Goal: Go to known website: Access a specific website the user already knows

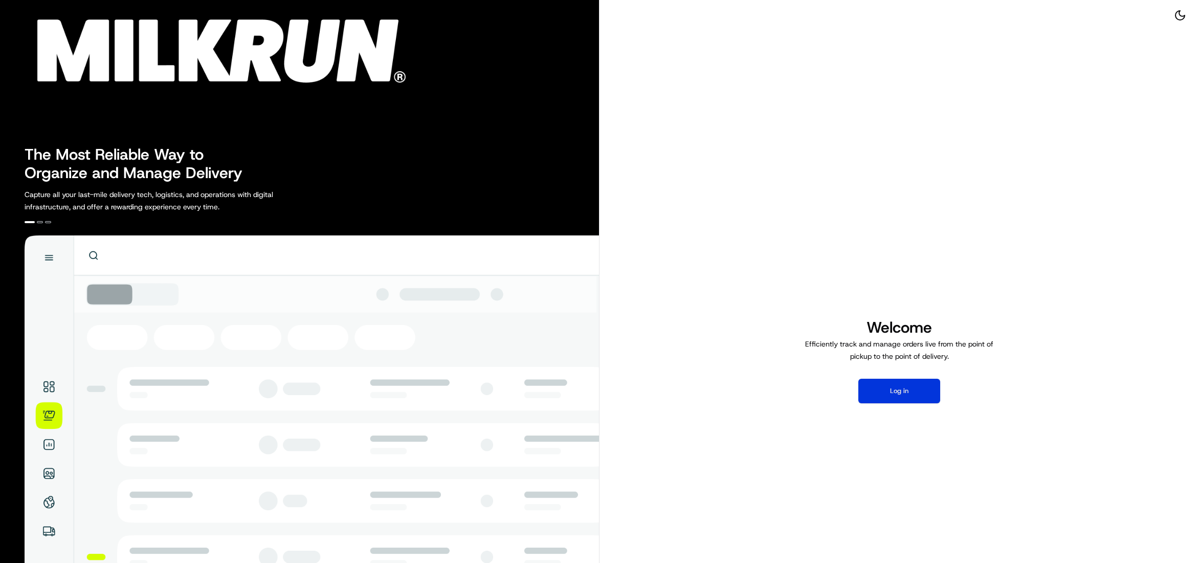
click at [917, 395] on button "Log in" at bounding box center [900, 391] width 82 height 25
